Goal: Information Seeking & Learning: Learn about a topic

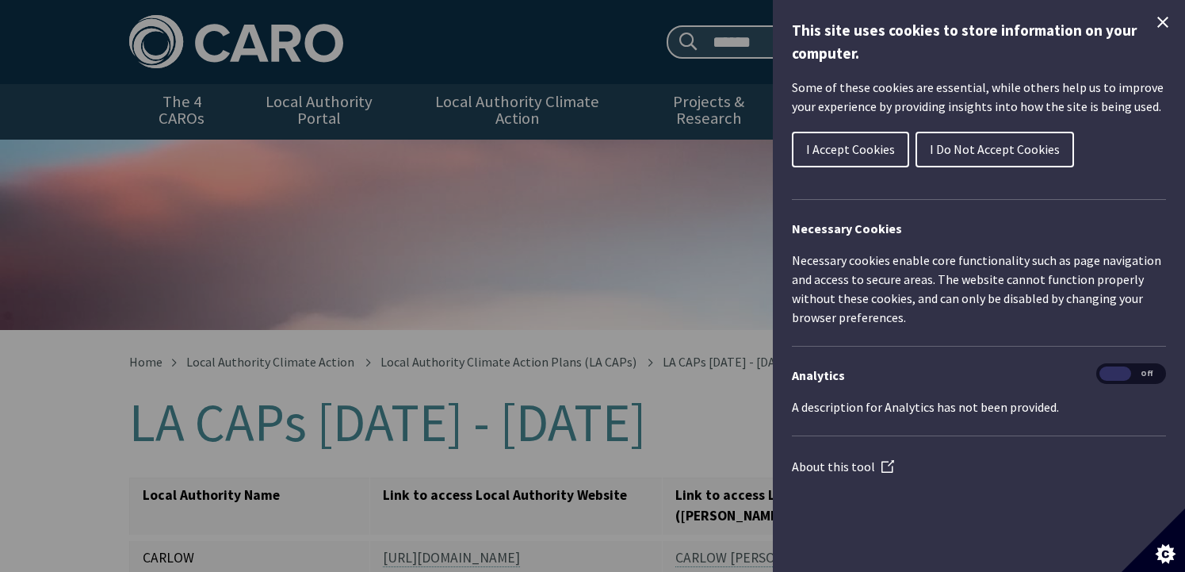
click at [829, 151] on span "I Accept Cookies" at bounding box center [850, 149] width 89 height 16
